Goal: Information Seeking & Learning: Learn about a topic

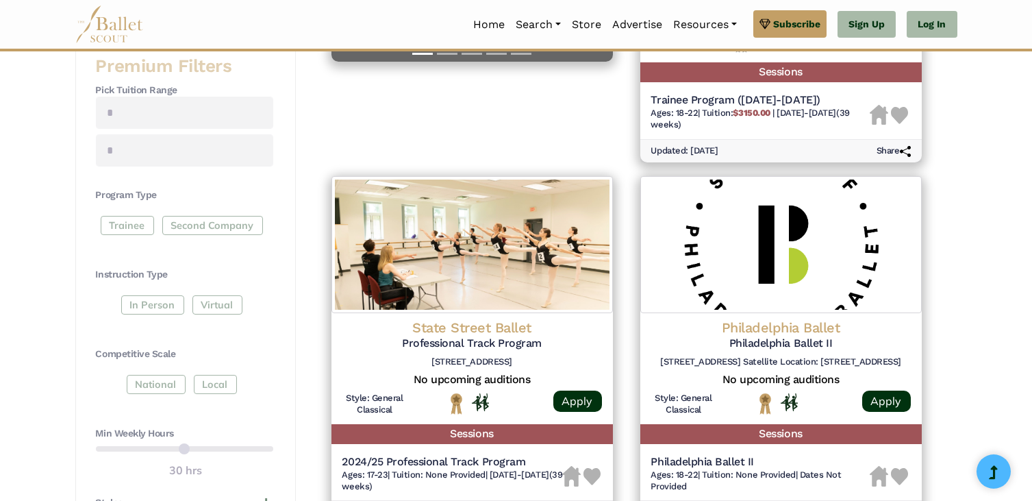
scroll to position [505, 0]
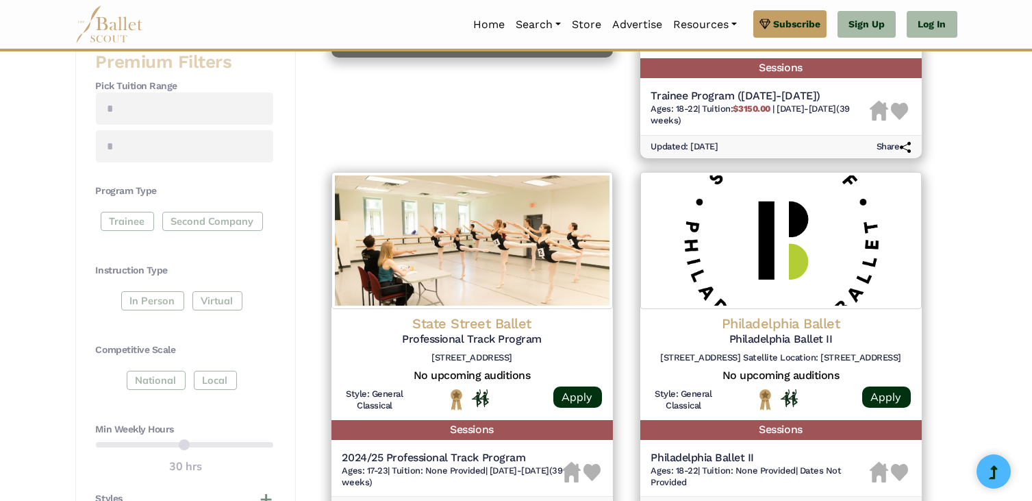
click at [136, 223] on div "Trainee Second Company" at bounding box center [184, 224] width 177 height 25
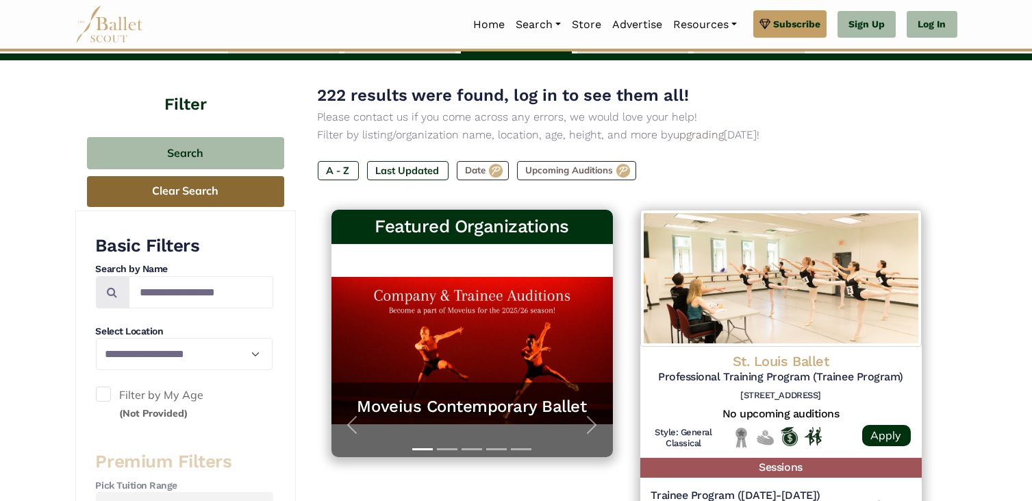
scroll to position [99, 0]
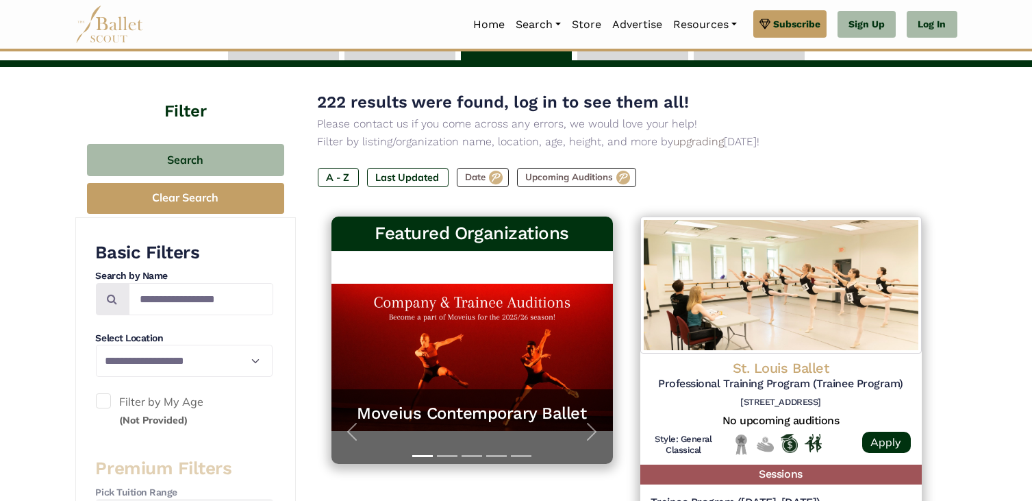
click at [183, 111] on h4 "Filter" at bounding box center [185, 95] width 221 height 56
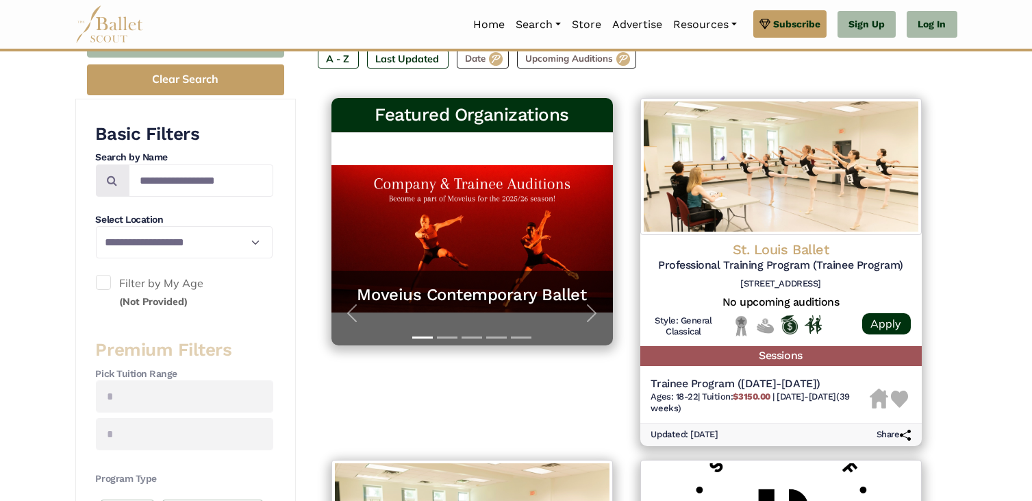
scroll to position [222, 0]
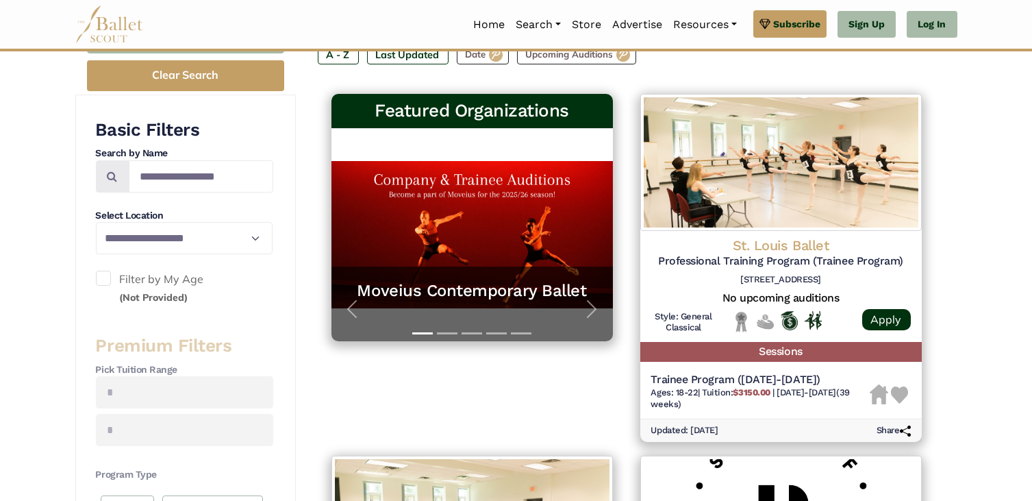
click at [193, 221] on h4 "Select Location" at bounding box center [184, 216] width 177 height 14
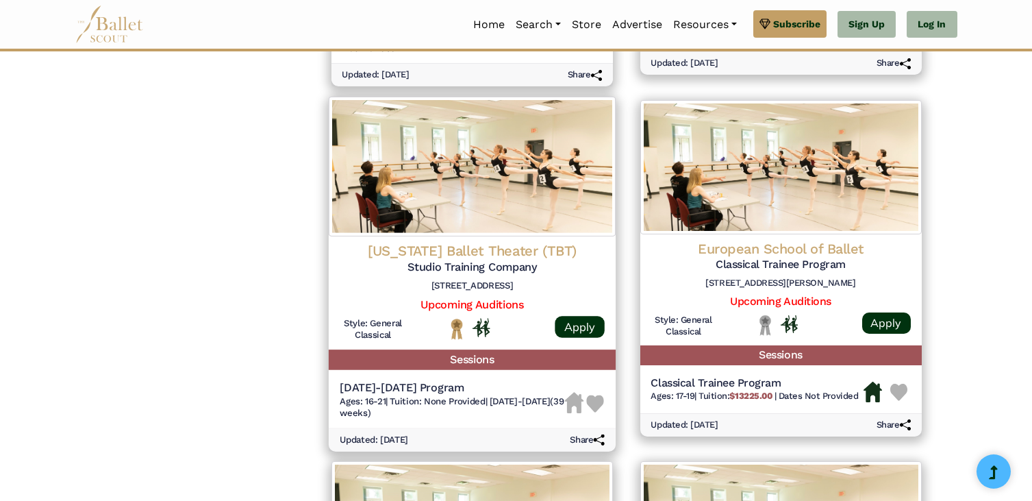
scroll to position [1312, 0]
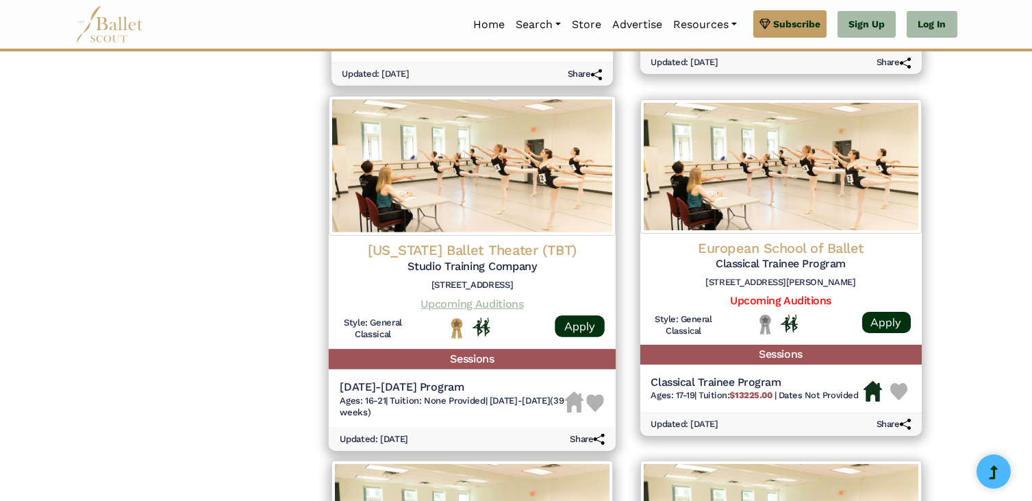
click at [455, 307] on link "Upcoming Auditions" at bounding box center [471, 303] width 103 height 13
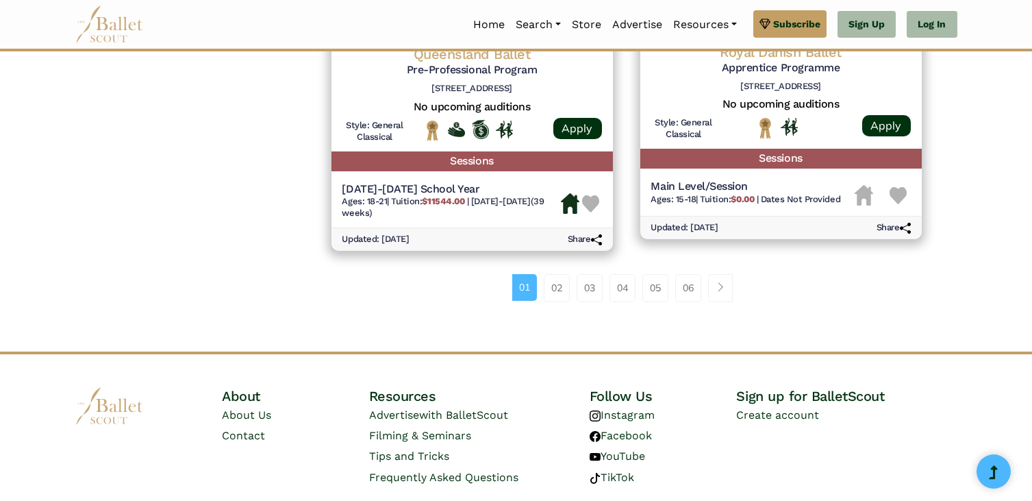
scroll to position [1872, 0]
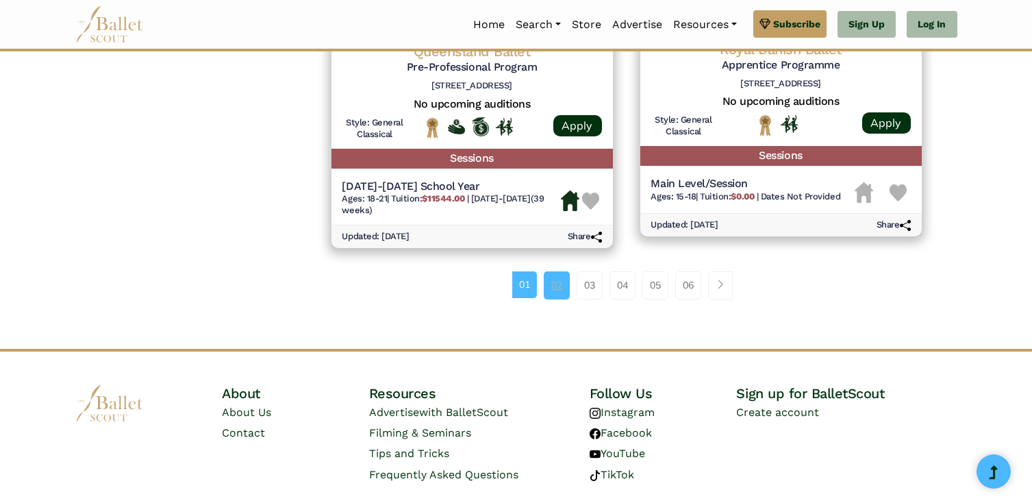
click at [562, 288] on link "02" at bounding box center [557, 284] width 26 height 27
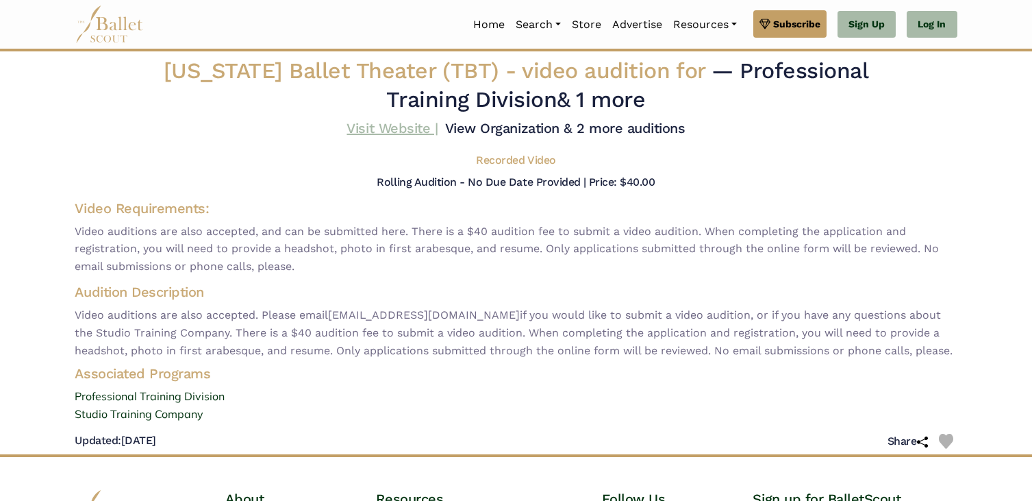
click at [388, 134] on link "Visit Website |" at bounding box center [392, 128] width 91 height 16
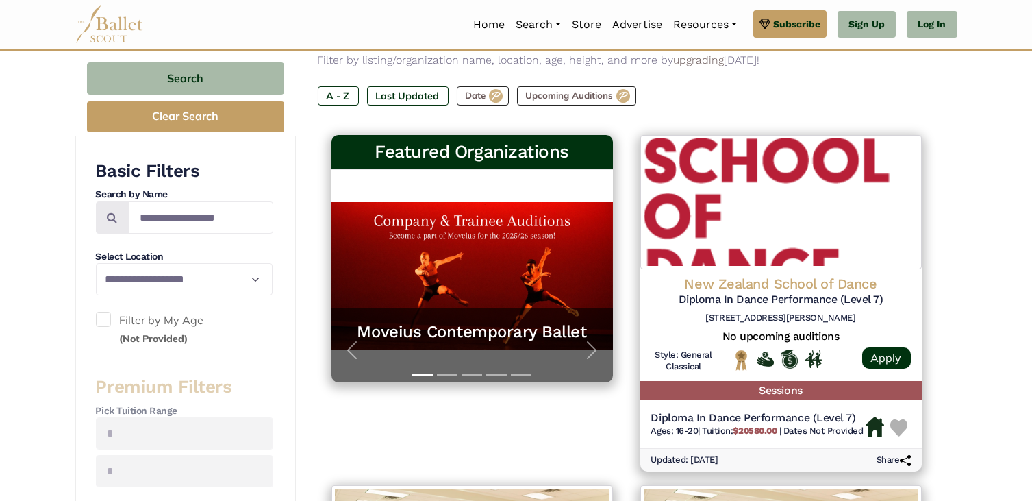
scroll to position [377, 0]
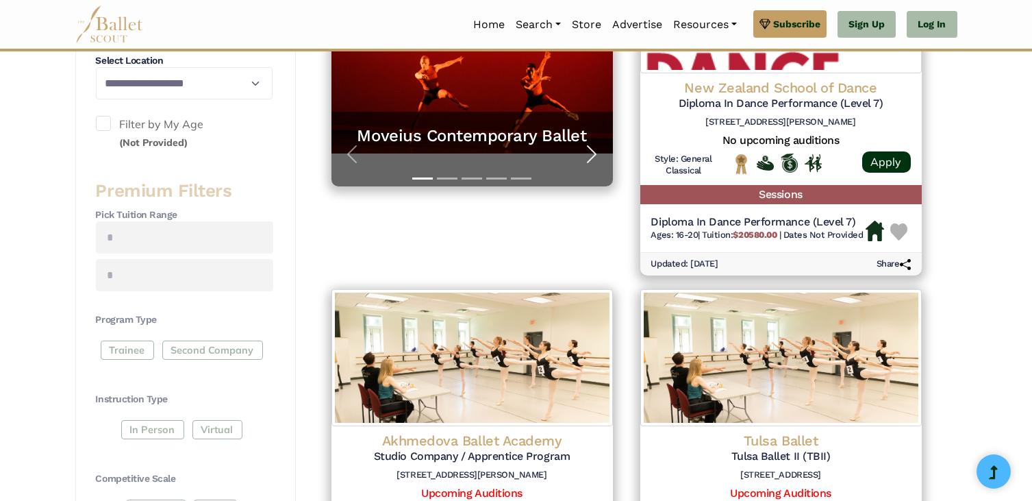
click at [589, 153] on span "button" at bounding box center [592, 154] width 22 height 22
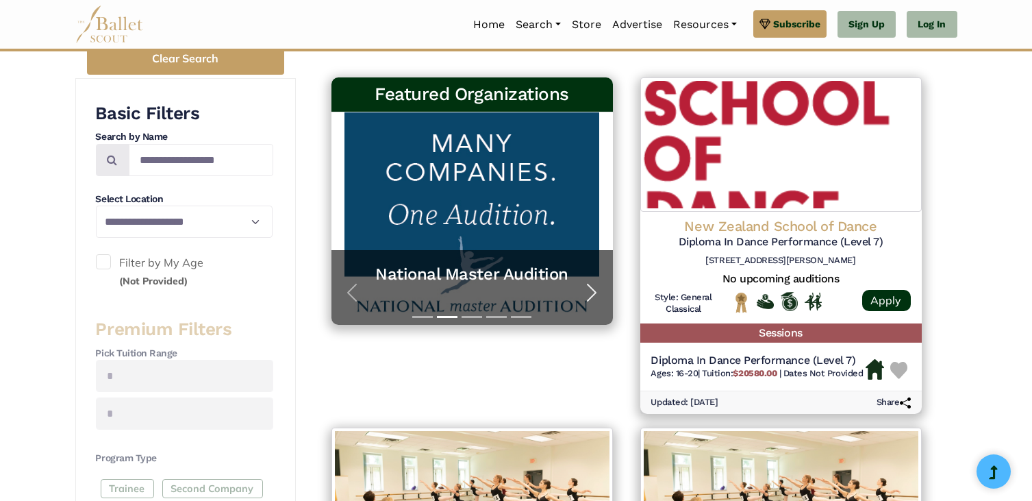
scroll to position [235, 0]
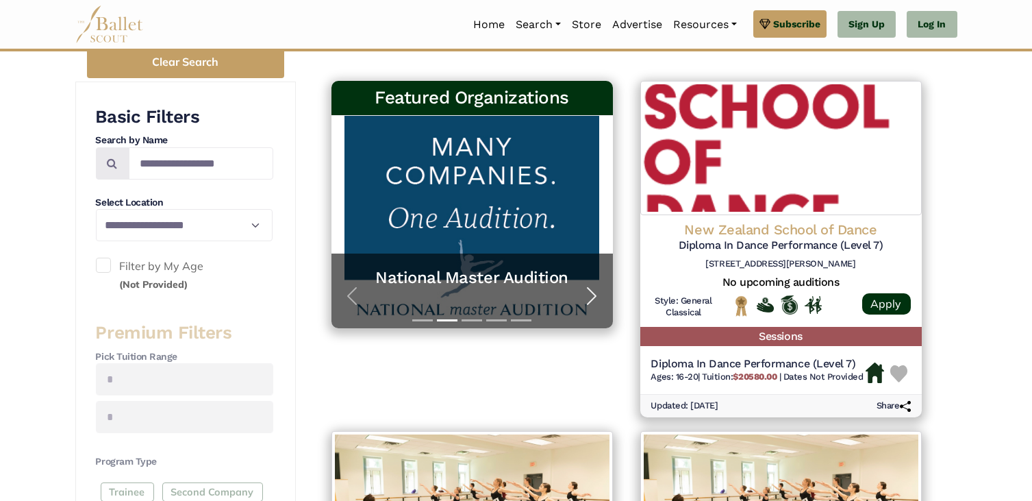
click at [585, 293] on span "button" at bounding box center [592, 296] width 22 height 22
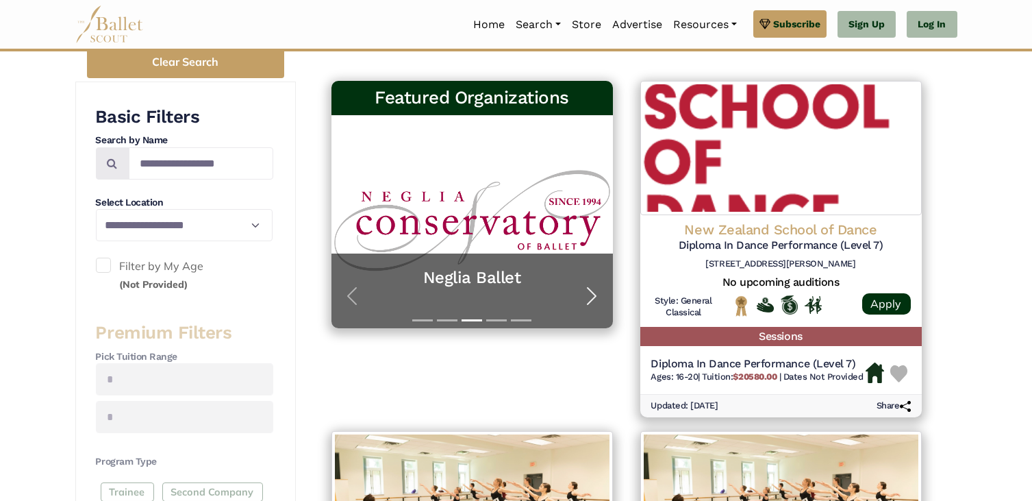
click at [585, 293] on span "button" at bounding box center [592, 296] width 22 height 22
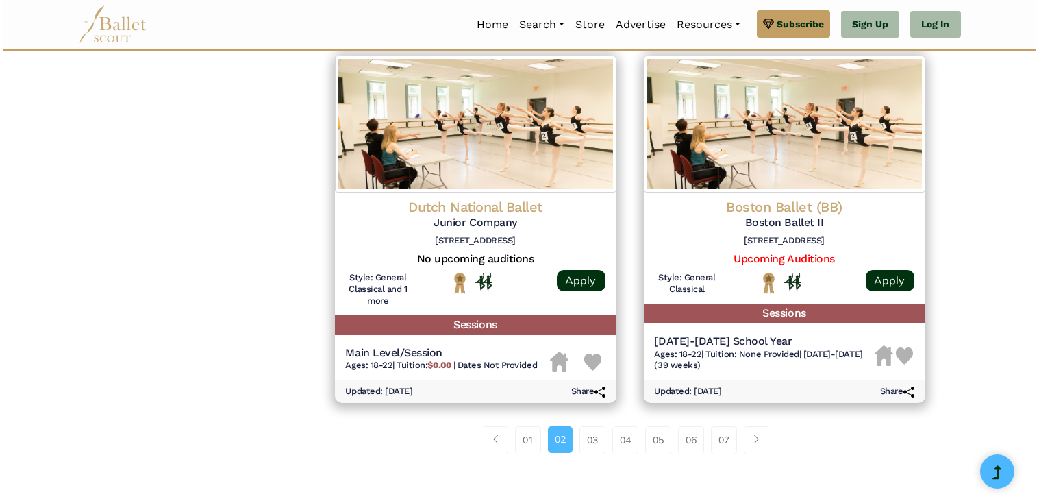
scroll to position [1696, 0]
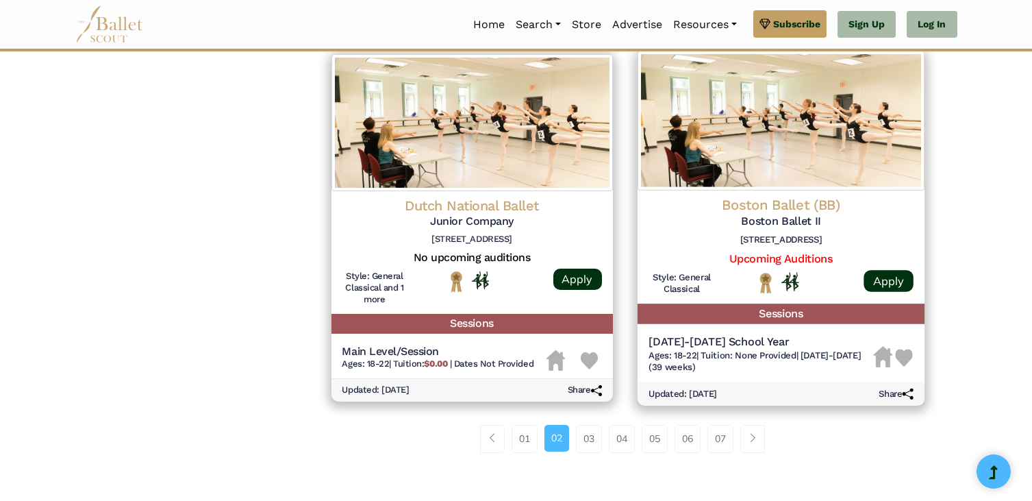
click at [747, 240] on h6 "19 Clarendon St, Boston, MA 02116" at bounding box center [781, 240] width 265 height 12
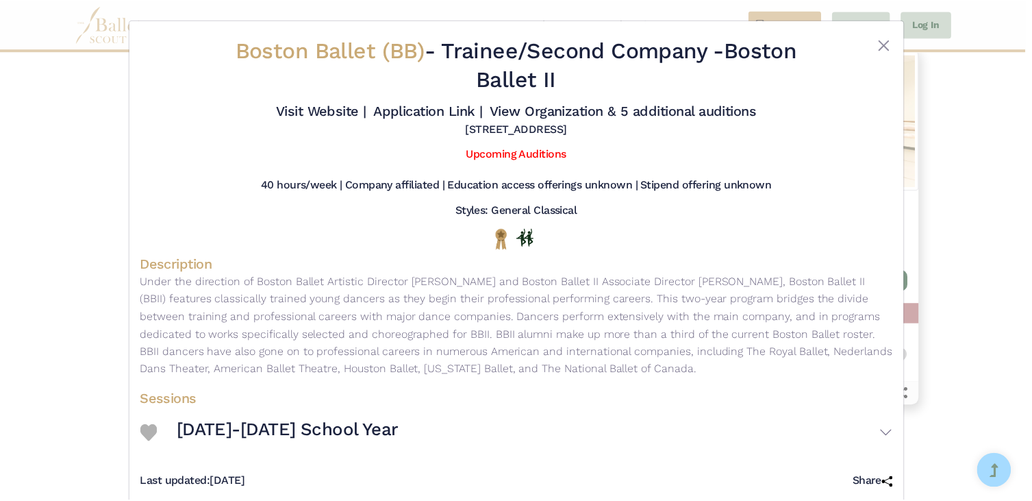
scroll to position [25, 0]
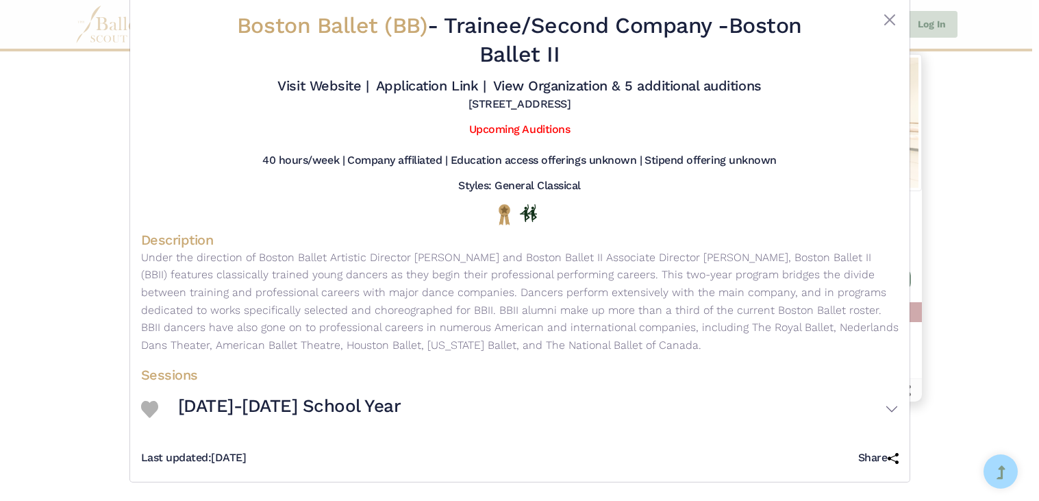
click at [1016, 231] on div "Boston Ballet (BB) - Trainee/Second Company - Boston Ballet II Visit Website | …" at bounding box center [519, 250] width 1039 height 501
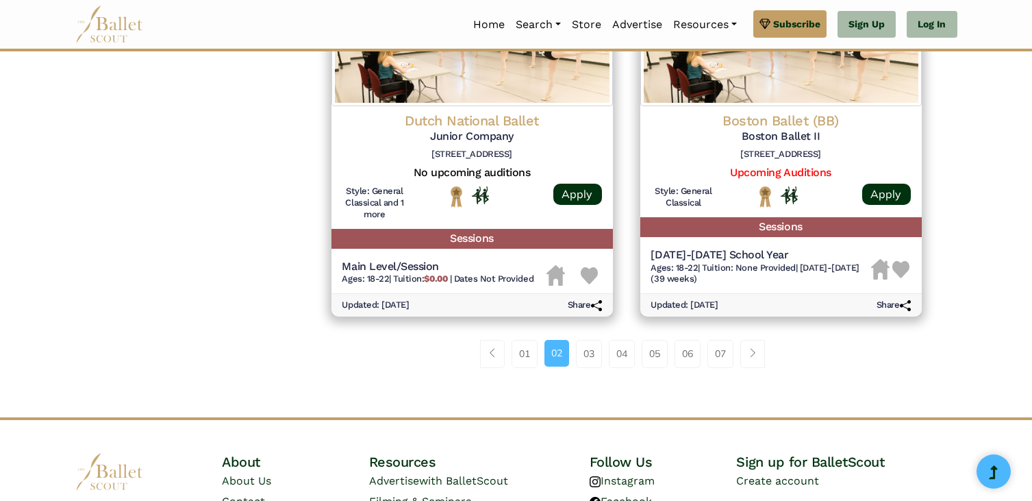
scroll to position [0, 0]
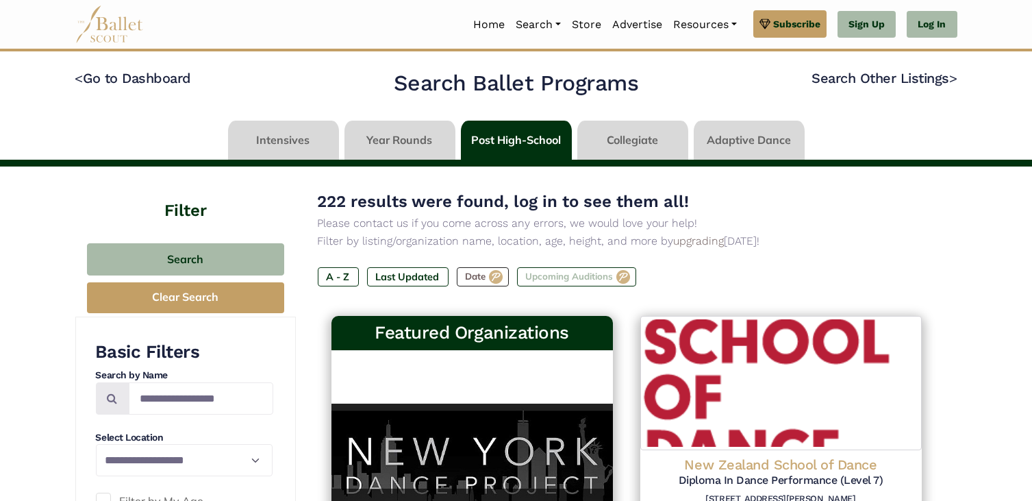
click at [590, 272] on label "Upcoming Auditions" at bounding box center [576, 276] width 119 height 19
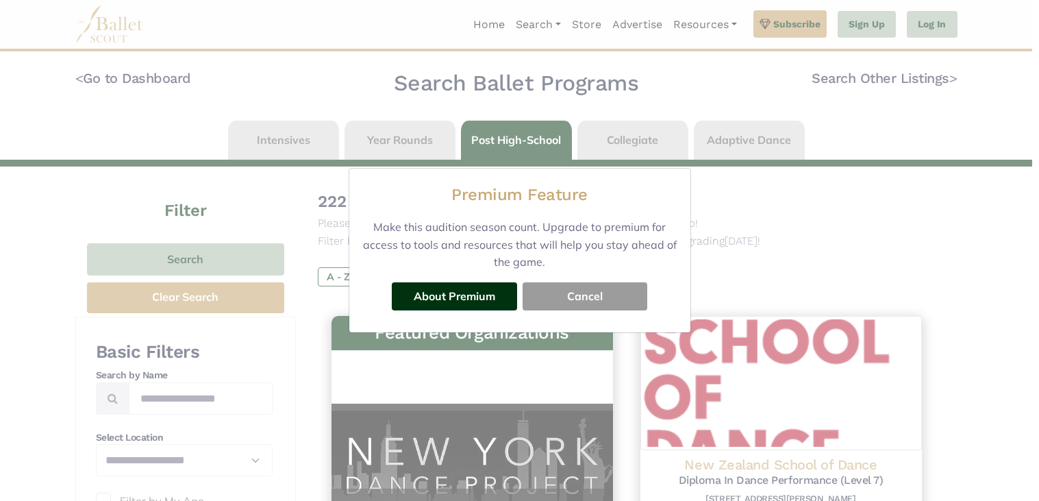
click at [590, 285] on button "Cancel" at bounding box center [585, 295] width 125 height 27
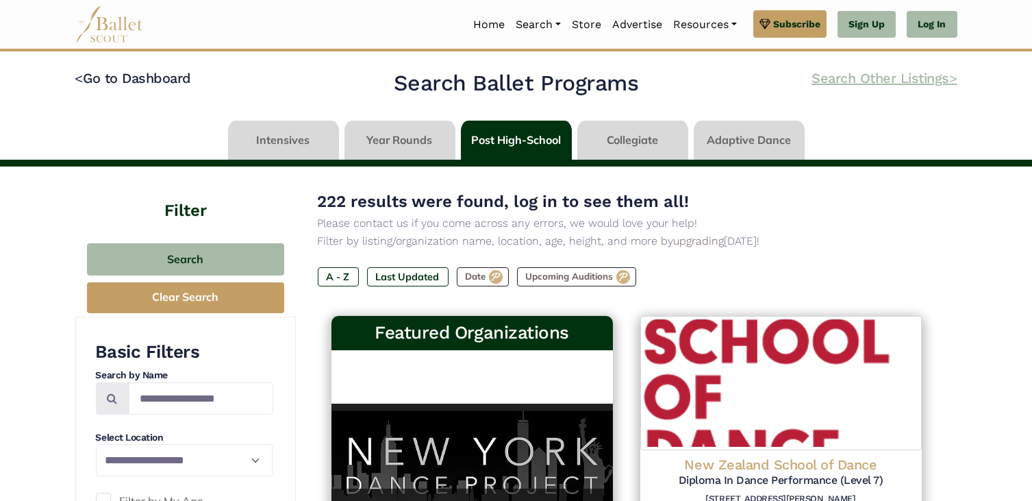
click at [890, 73] on link "Search Other Listings >" at bounding box center [883, 78] width 145 height 16
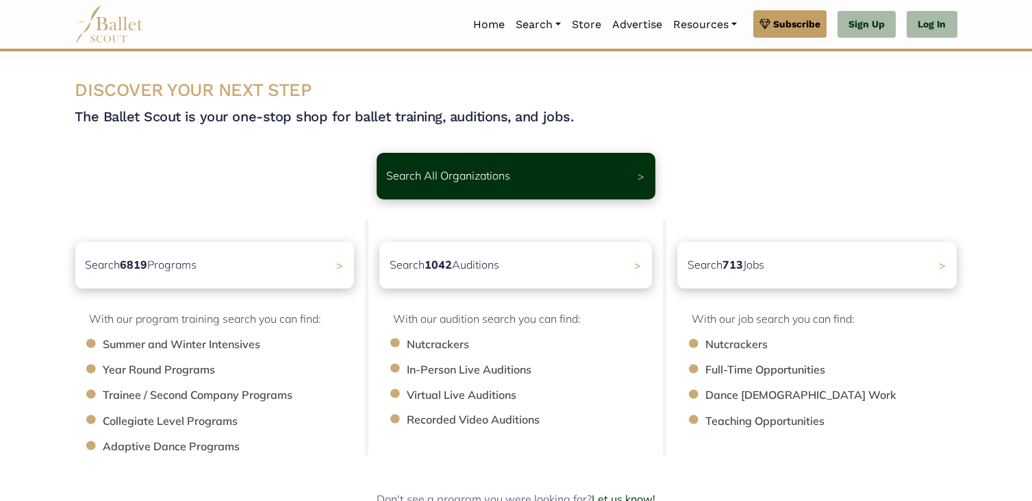
click at [161, 393] on li "Trainee / Second Company Programs" at bounding box center [236, 395] width 266 height 18
click at [240, 266] on div "Search 6819 Programs >" at bounding box center [214, 264] width 293 height 49
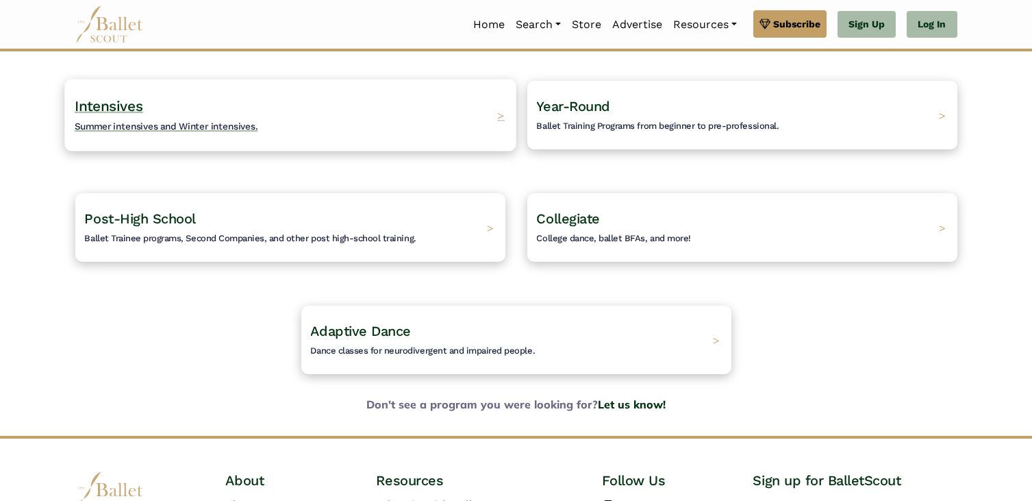
scroll to position [121, 0]
click at [217, 206] on div "Post-High School Ballet Trainee programs, Second Companies, and other post high…" at bounding box center [289, 226] width 451 height 72
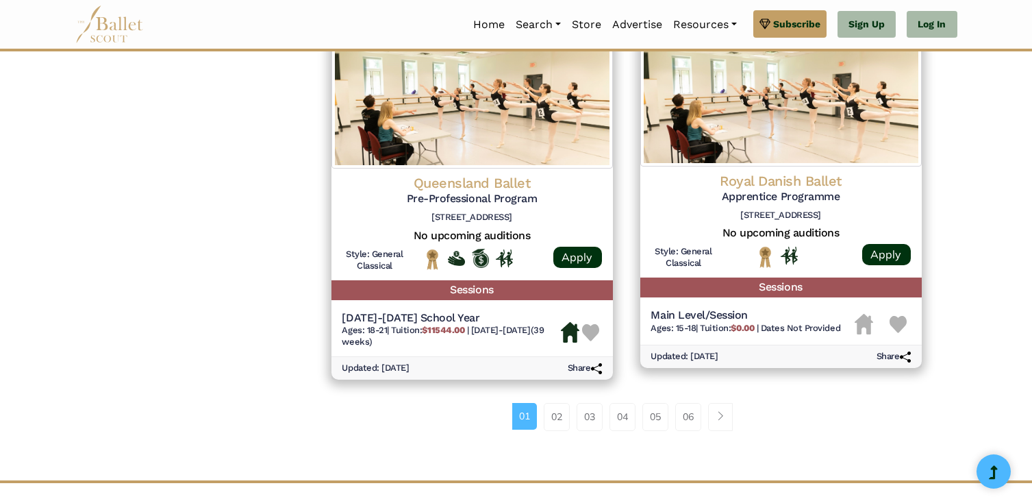
scroll to position [1913, 0]
